Goal: Transaction & Acquisition: Purchase product/service

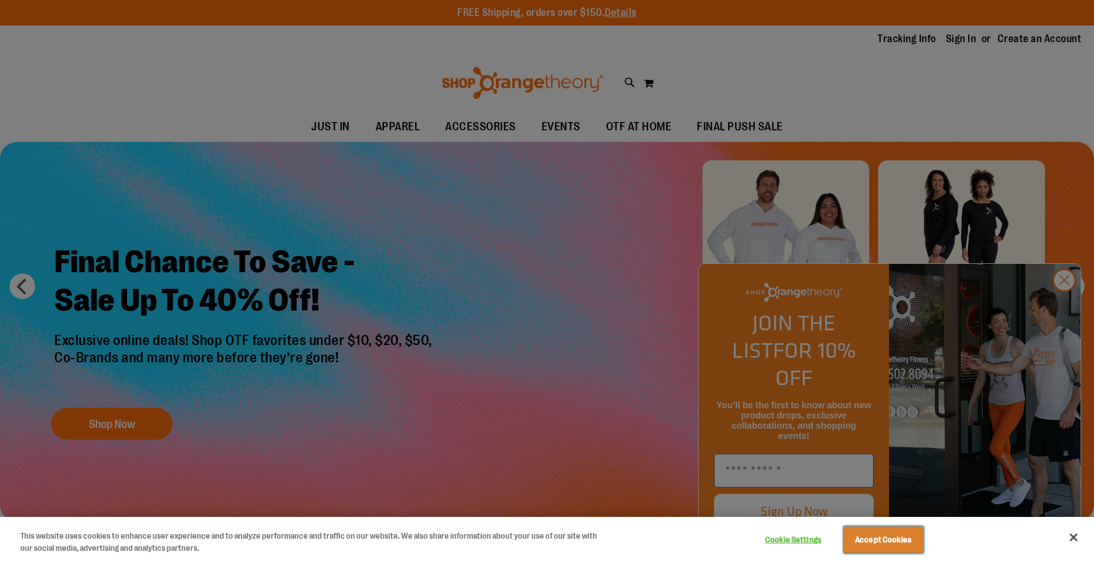
click at [897, 548] on button "Accept Cookies" at bounding box center [884, 539] width 80 height 27
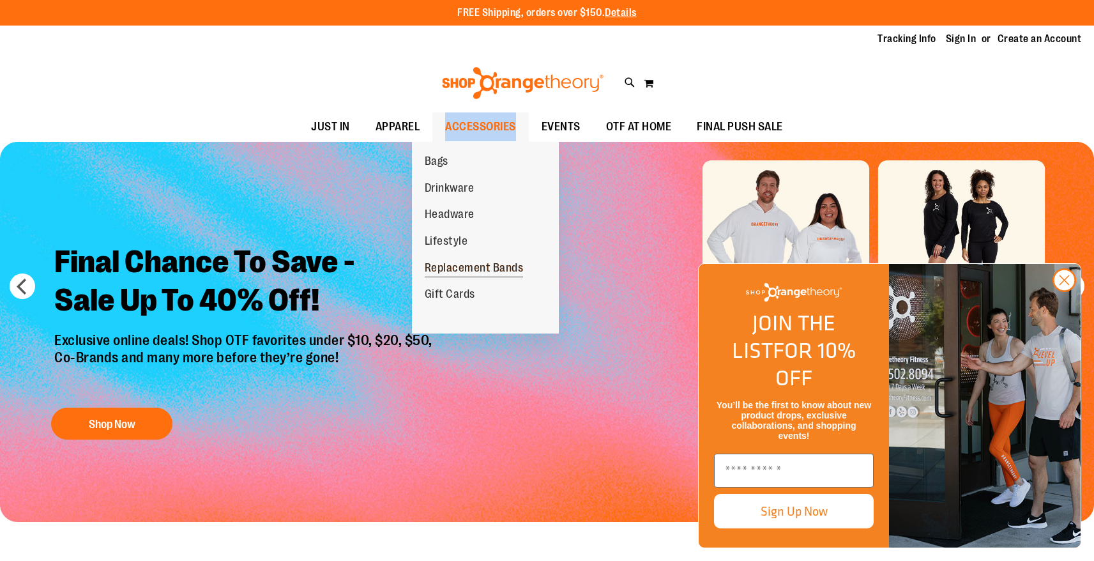
click at [482, 263] on span "Replacement Bands" at bounding box center [474, 269] width 99 height 16
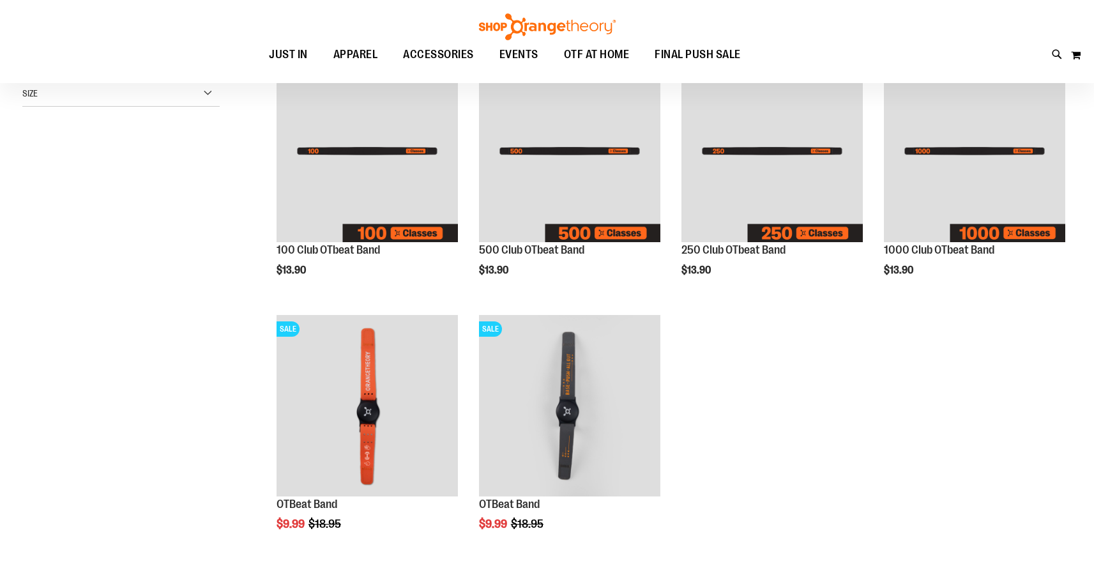
scroll to position [215, 0]
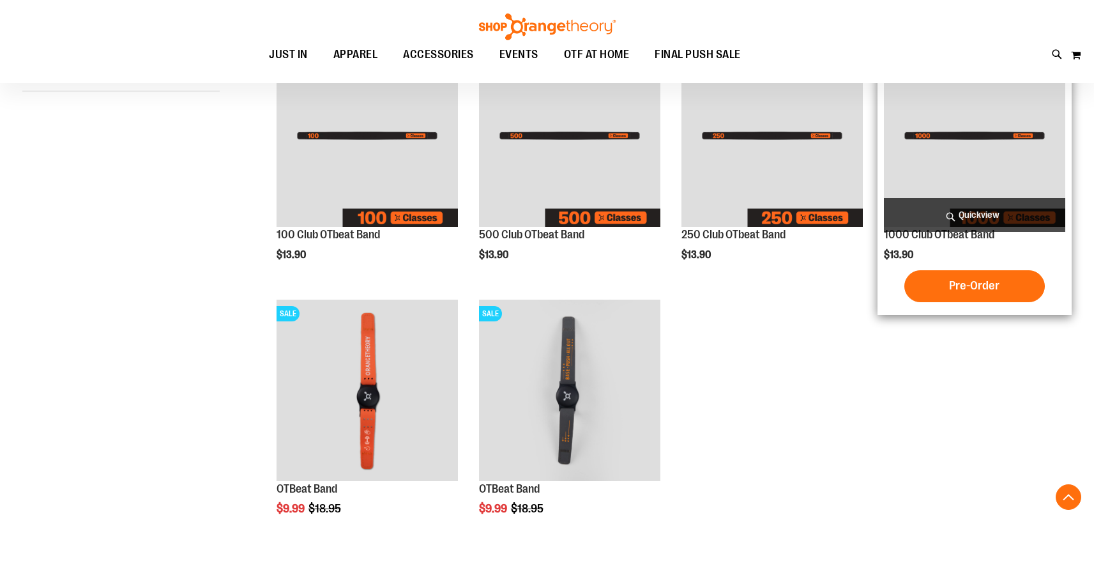
click at [993, 145] on img "product" at bounding box center [974, 135] width 181 height 181
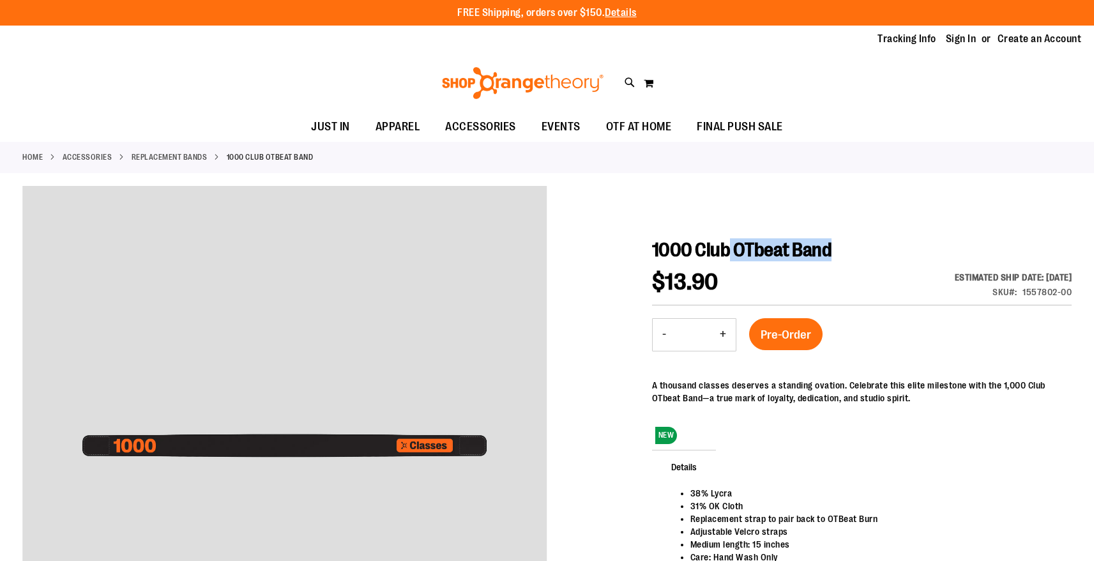
drag, startPoint x: 867, startPoint y: 256, endPoint x: 739, endPoint y: 250, distance: 127.9
click at [739, 250] on h1 "1000 Club OTbeat Band" at bounding box center [862, 249] width 420 height 23
copy span "OTbeat Band"
